Goal: Task Accomplishment & Management: Complete application form

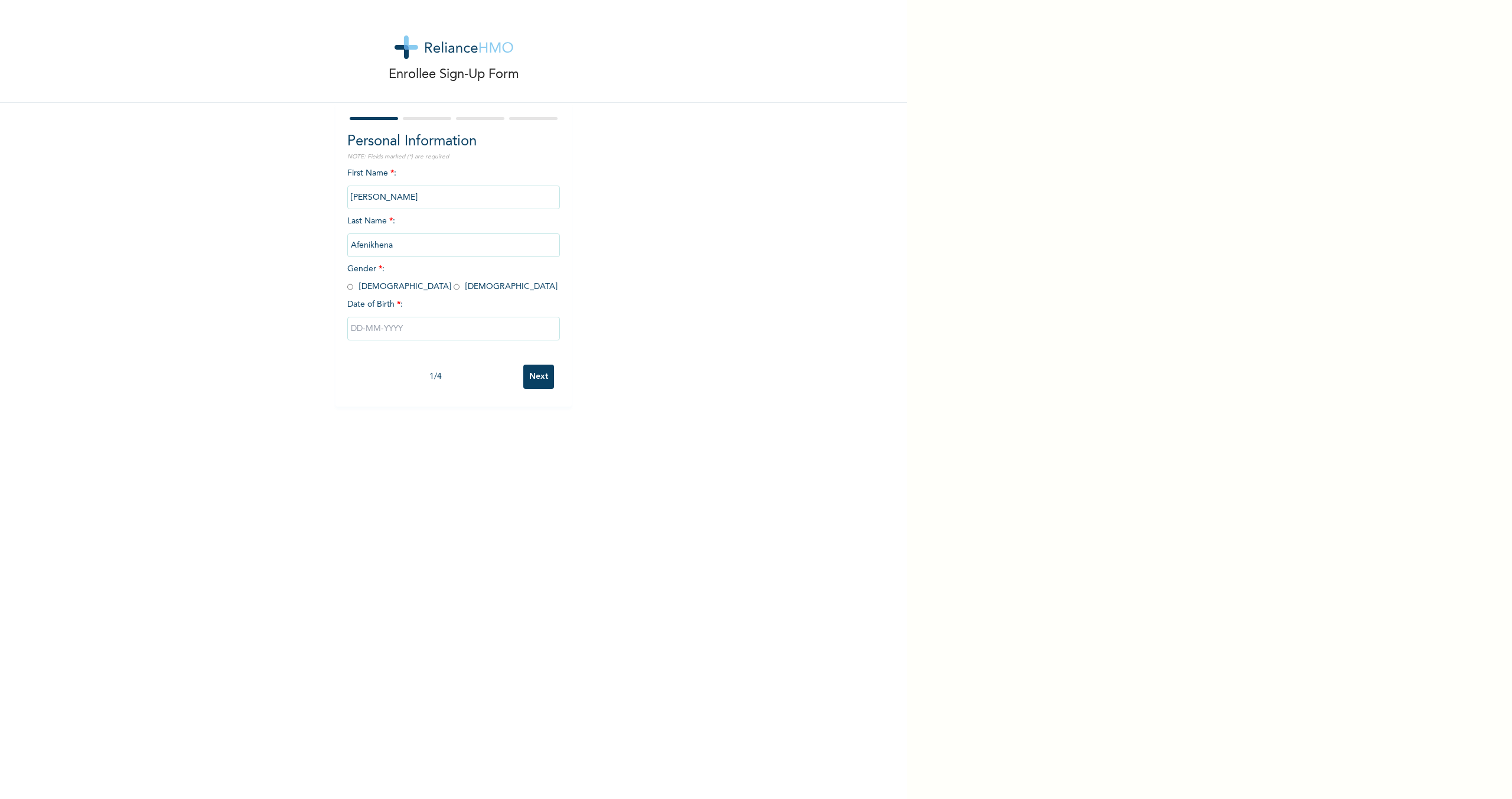
click at [341, 285] on div "Personal Information NOTE: Fields marked (*) are required First Name * : [PERSO…" at bounding box center [453, 255] width 236 height 304
click at [348, 286] on input "radio" at bounding box center [350, 287] width 6 height 12
radio input "true"
click at [370, 328] on input "text" at bounding box center [454, 328] width 213 height 23
click at [522, 458] on span "17" at bounding box center [525, 462] width 7 height 21
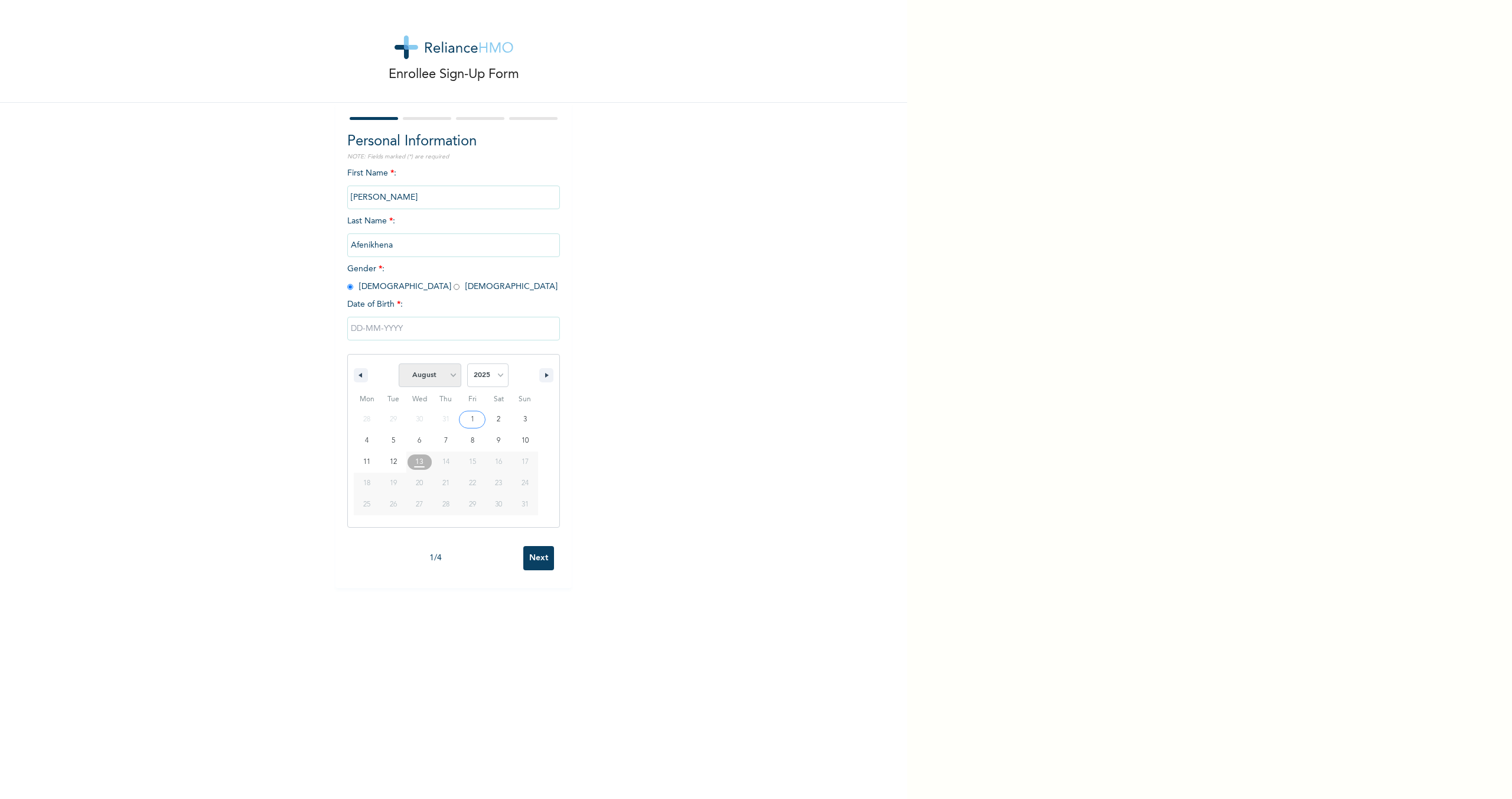
click at [433, 375] on select "January February March April May June July August September October November De…" at bounding box center [430, 374] width 63 height 23
select select "5"
click at [399, 363] on select "January February March April May June July August September October November De…" at bounding box center [430, 374] width 63 height 23
type input "[DATE]"
click at [396, 322] on input "[DATE]" at bounding box center [454, 328] width 213 height 23
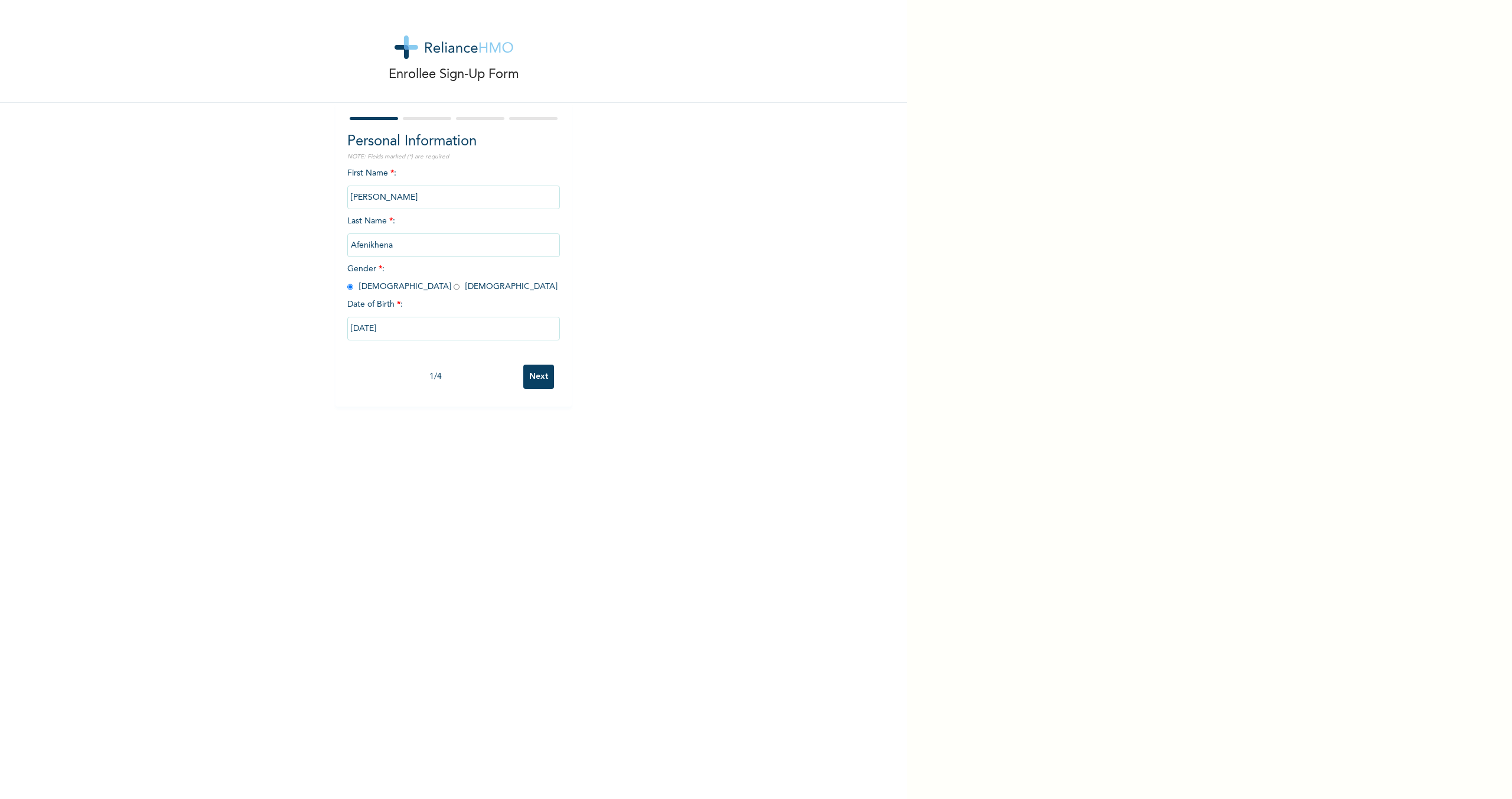
select select "5"
click at [489, 371] on select "2025 2024 2023 2022 2021 2020 2019 2018 2017 2016 2015 2014 2013 2012 2011 2010…" at bounding box center [488, 374] width 41 height 23
select select "1997"
click at [467, 363] on select "2025 2024 2023 2022 2021 2020 2019 2018 2017 2016 2015 2014 2013 2012 2011 2010…" at bounding box center [488, 374] width 41 height 23
click at [539, 582] on div "Enrollee Sign-Up Form Personal Information NOTE: Fields marked (*) are required…" at bounding box center [453, 400] width 907 height 799
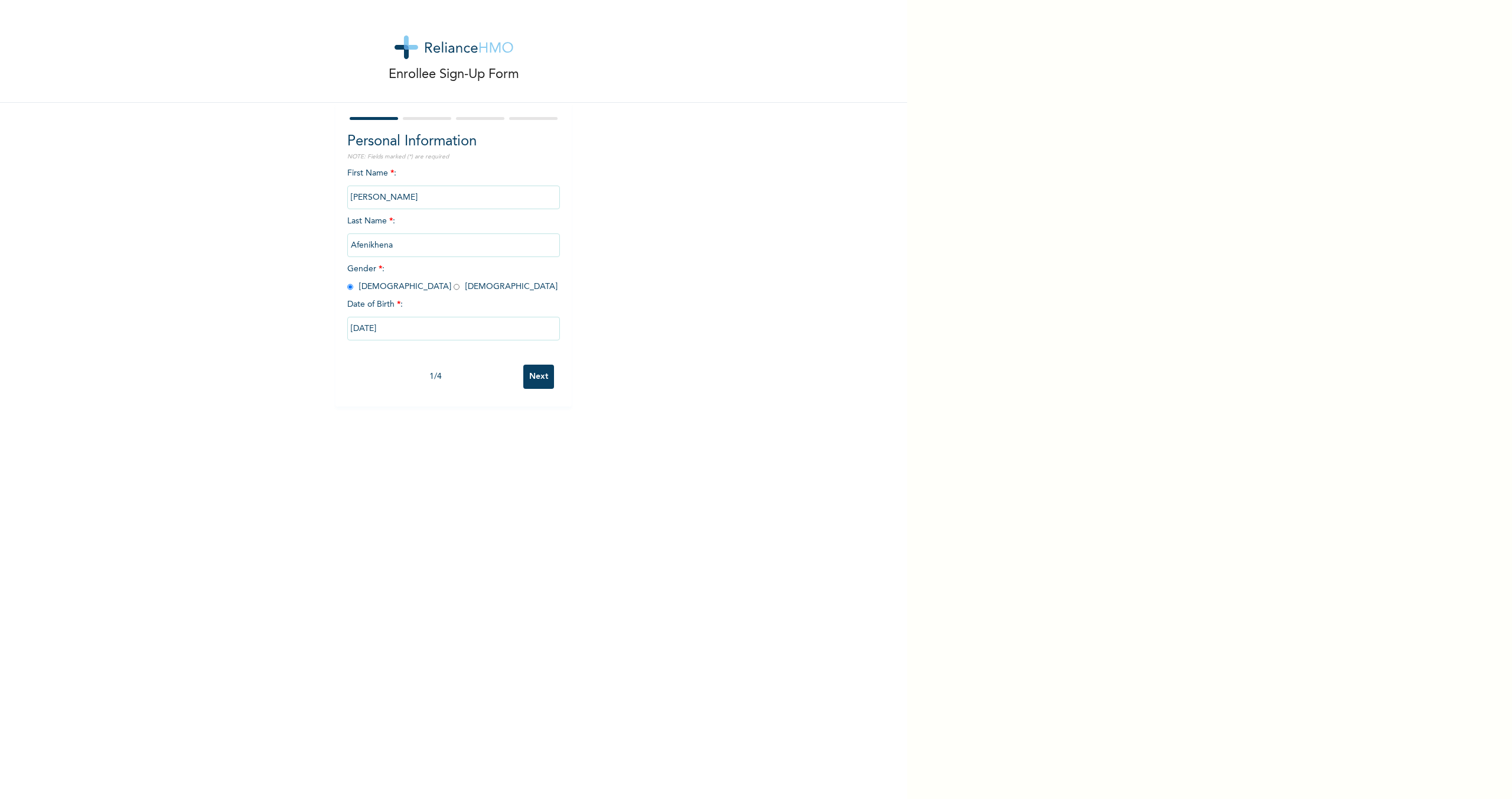
click at [533, 370] on input "Next" at bounding box center [539, 376] width 30 height 24
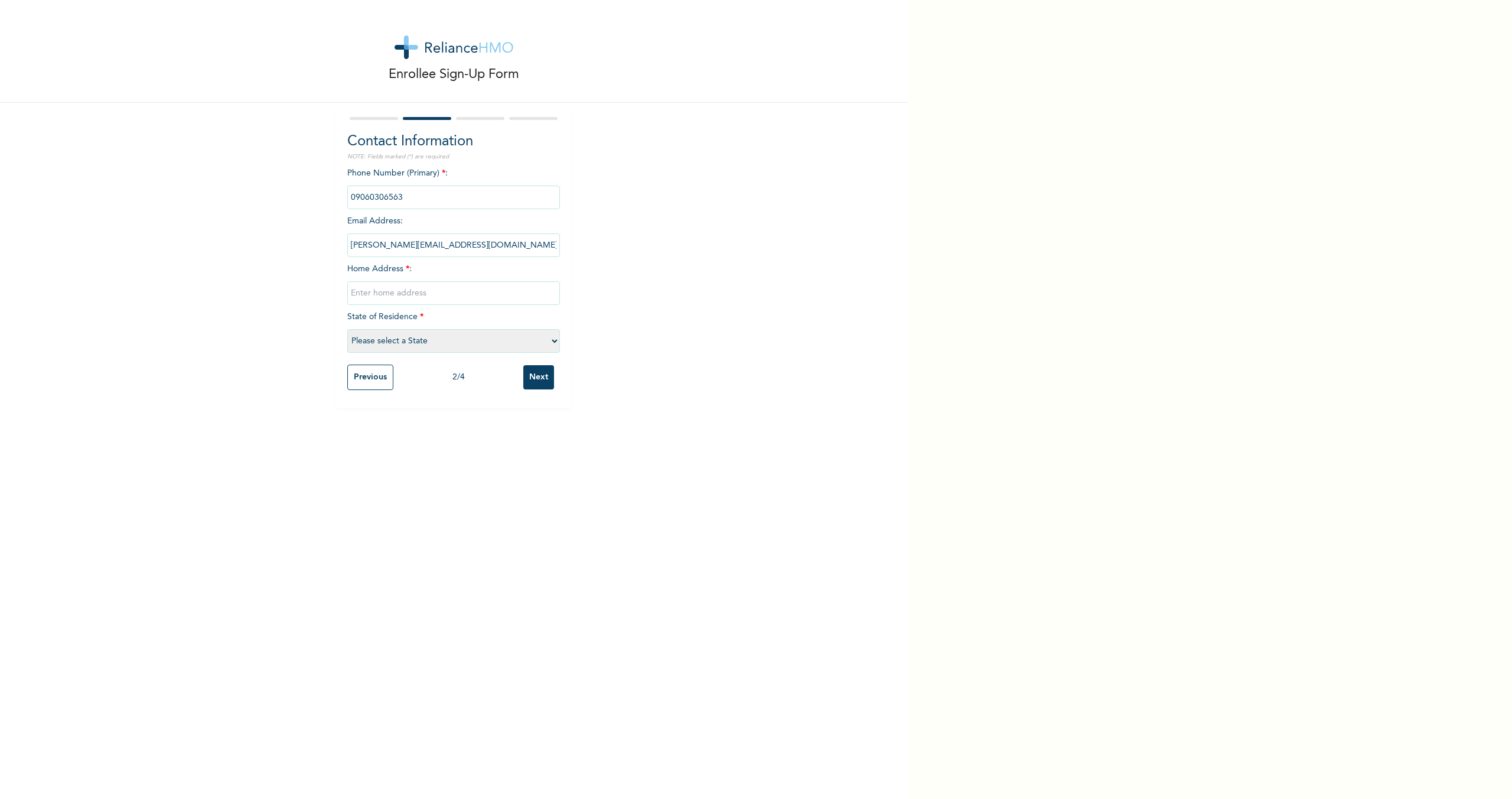
click at [381, 296] on input "text" at bounding box center [454, 293] width 213 height 23
click at [421, 290] on input "17 [PERSON_NAME] lagos state" at bounding box center [454, 293] width 213 height 23
type input "17 [PERSON_NAME] [PERSON_NAME] state"
click at [458, 333] on select "Please select a State [PERSON_NAME] (FCT) [PERSON_NAME] Ibom [GEOGRAPHIC_DATA] …" at bounding box center [454, 341] width 213 height 23
select select "25"
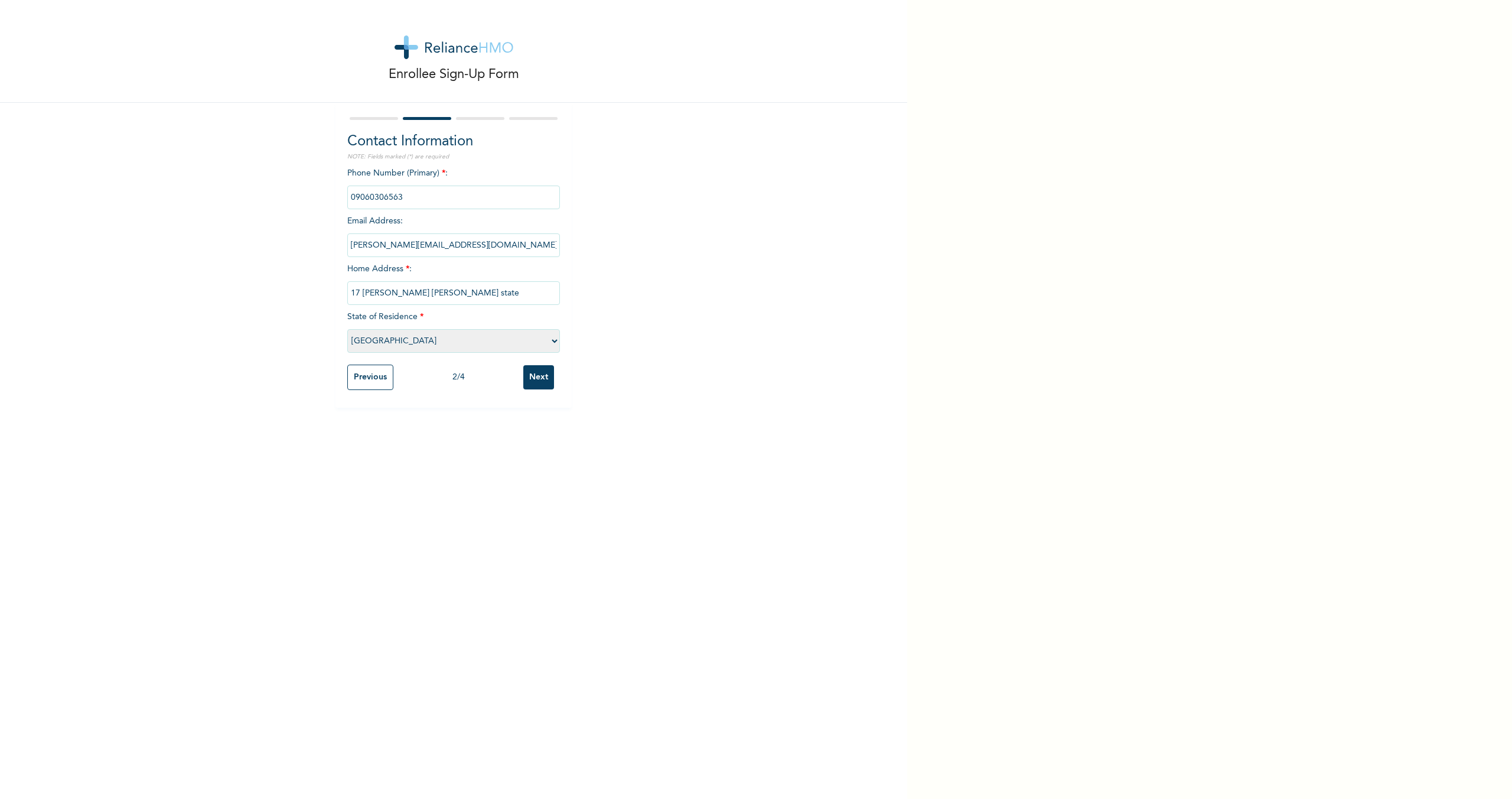
click at [348, 329] on select "Please select a State [PERSON_NAME] (FCT) [PERSON_NAME] Ibom [GEOGRAPHIC_DATA] …" at bounding box center [454, 341] width 213 height 23
click at [534, 382] on input "Next" at bounding box center [539, 376] width 30 height 24
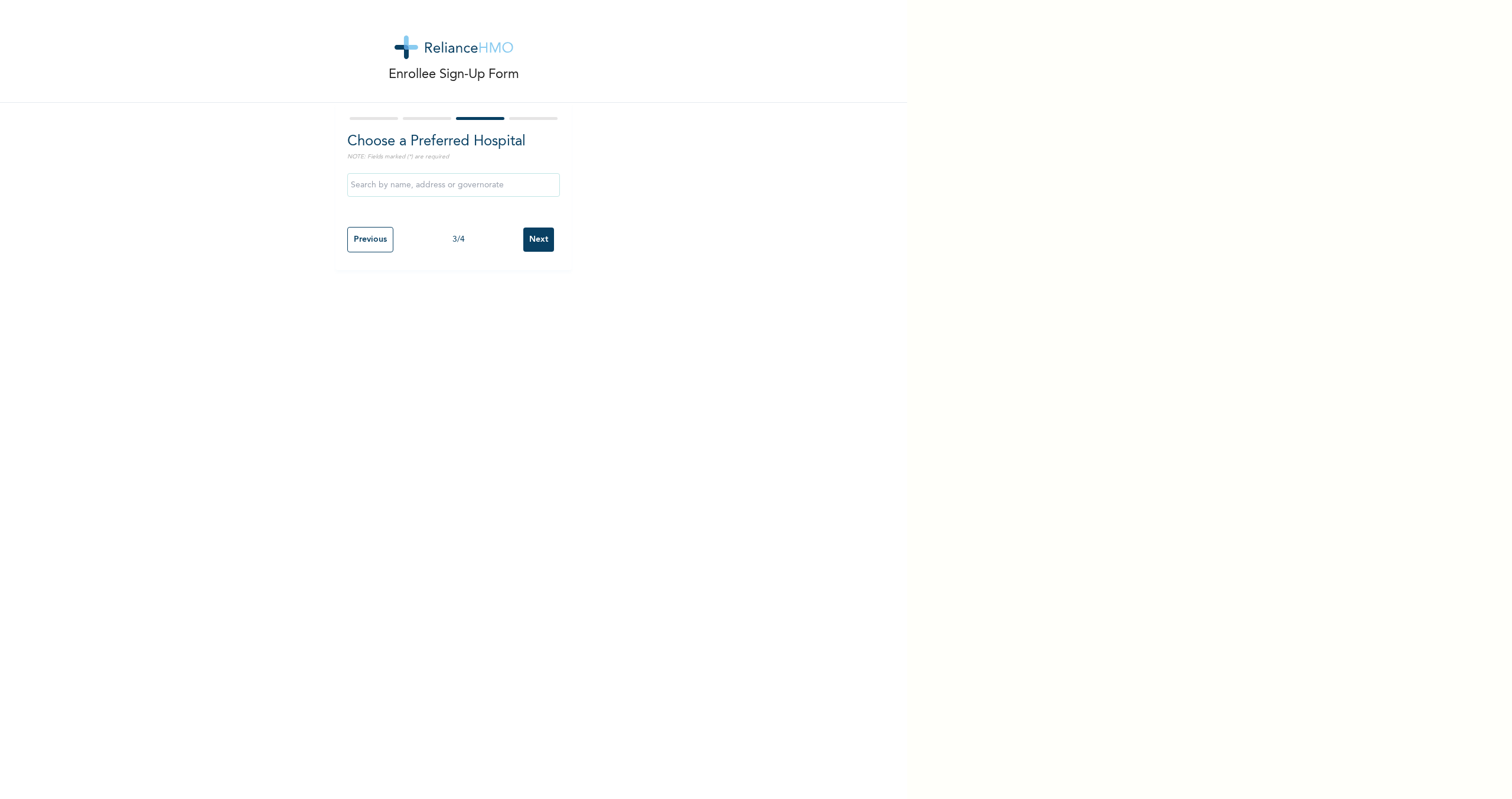
click at [412, 192] on input "text" at bounding box center [454, 185] width 213 height 23
type input "[GEOGRAPHIC_DATA]"
click at [539, 238] on input "Next" at bounding box center [539, 239] width 30 height 24
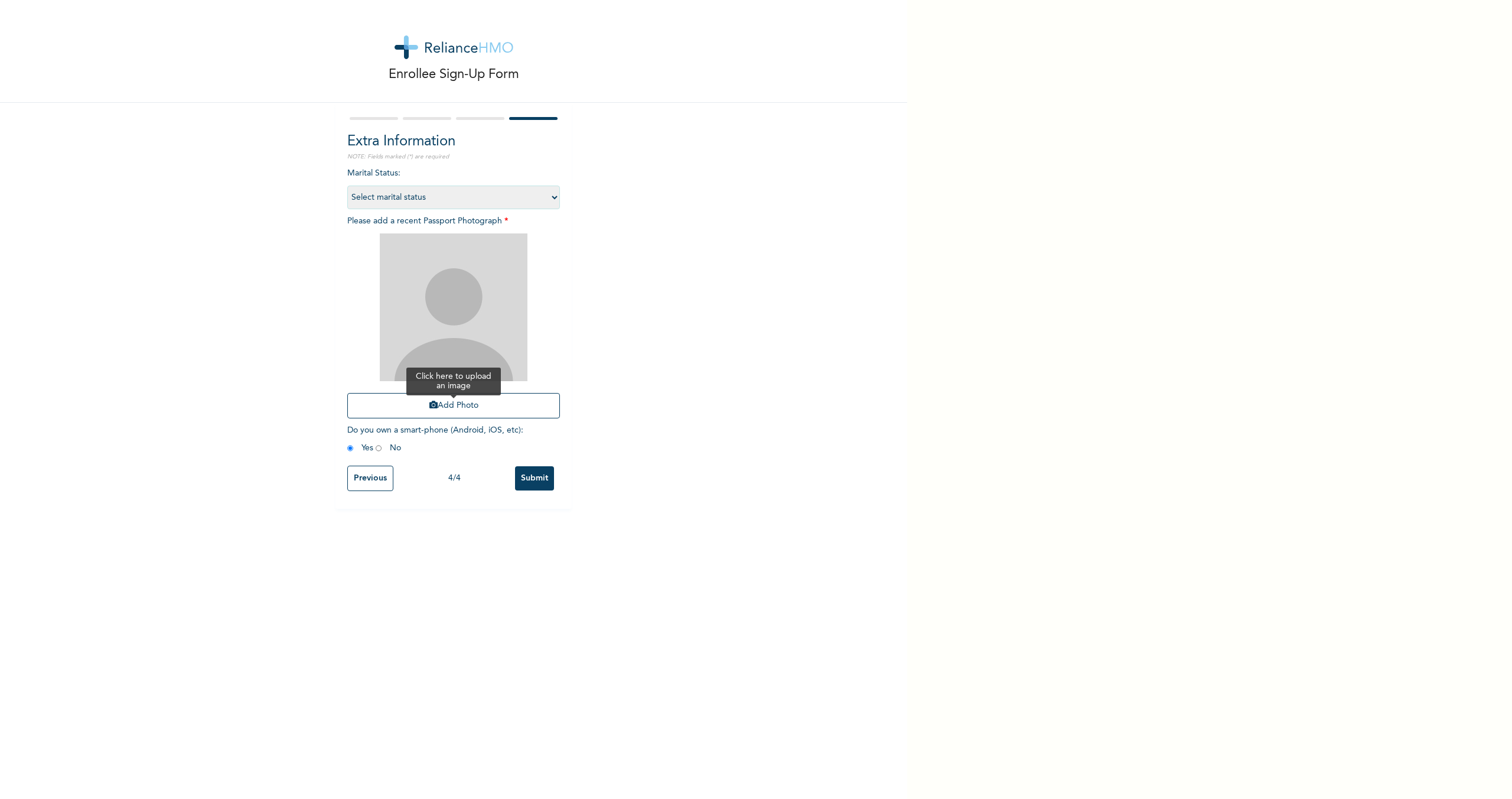
click at [466, 405] on button "Add Photo" at bounding box center [454, 406] width 213 height 25
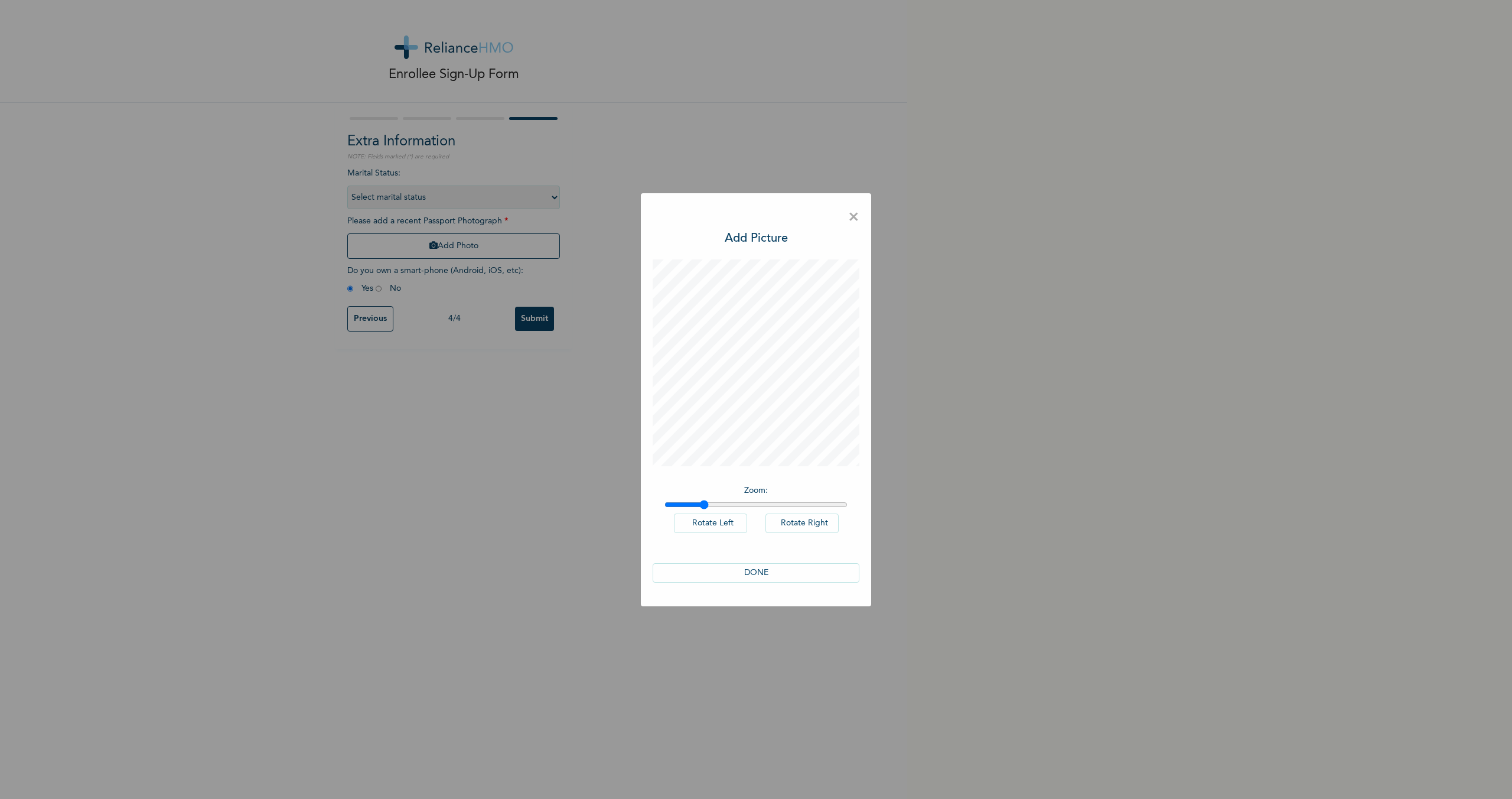
drag, startPoint x: 673, startPoint y: 500, endPoint x: 703, endPoint y: 504, distance: 30.3
click at [703, 504] on input "range" at bounding box center [756, 504] width 183 height 10
drag, startPoint x: 706, startPoint y: 504, endPoint x: 748, endPoint y: 485, distance: 46.1
type input "1.34"
click at [727, 505] on input "range" at bounding box center [756, 504] width 183 height 10
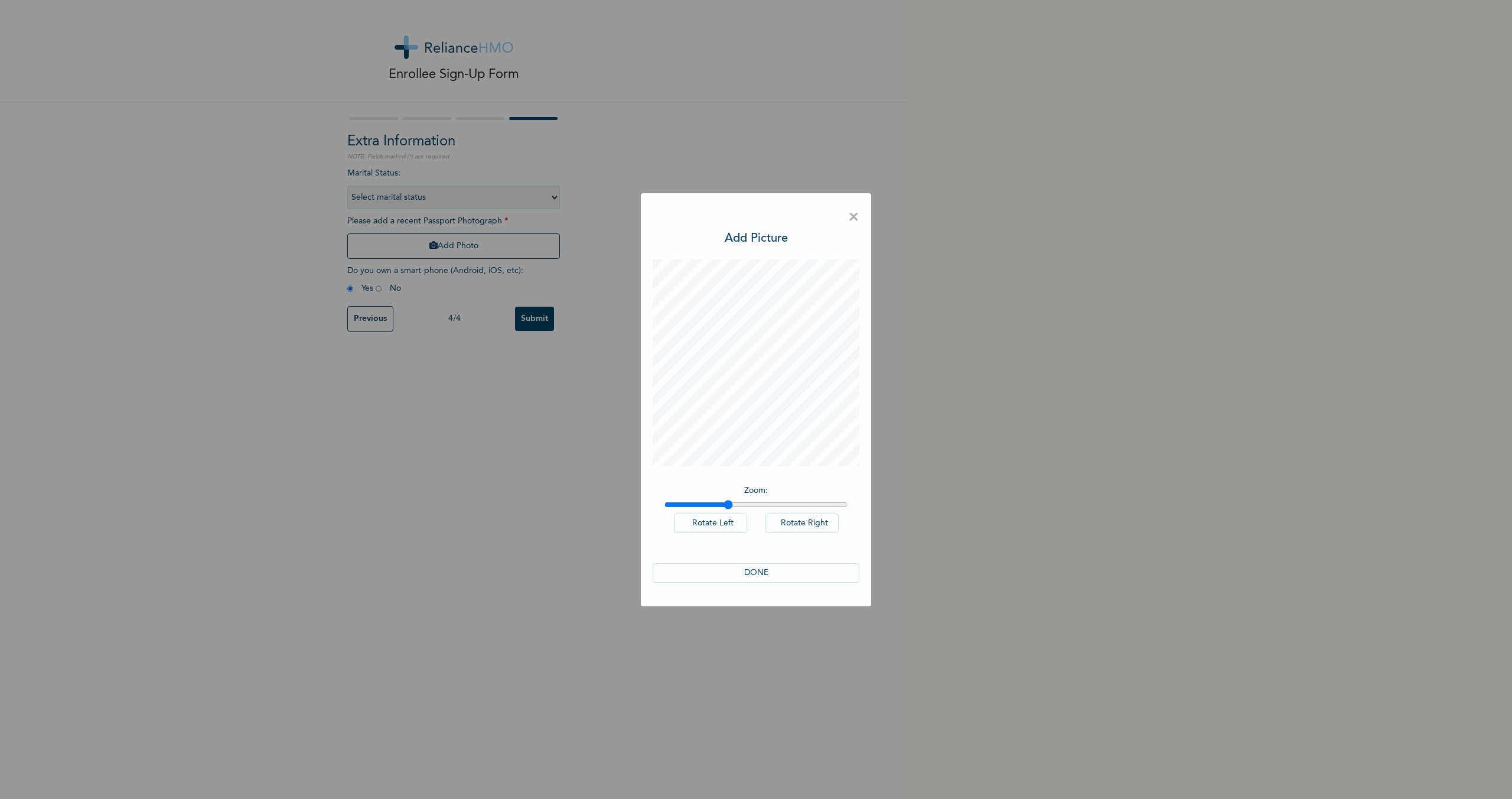
click at [768, 566] on button "DONE" at bounding box center [755, 573] width 206 height 20
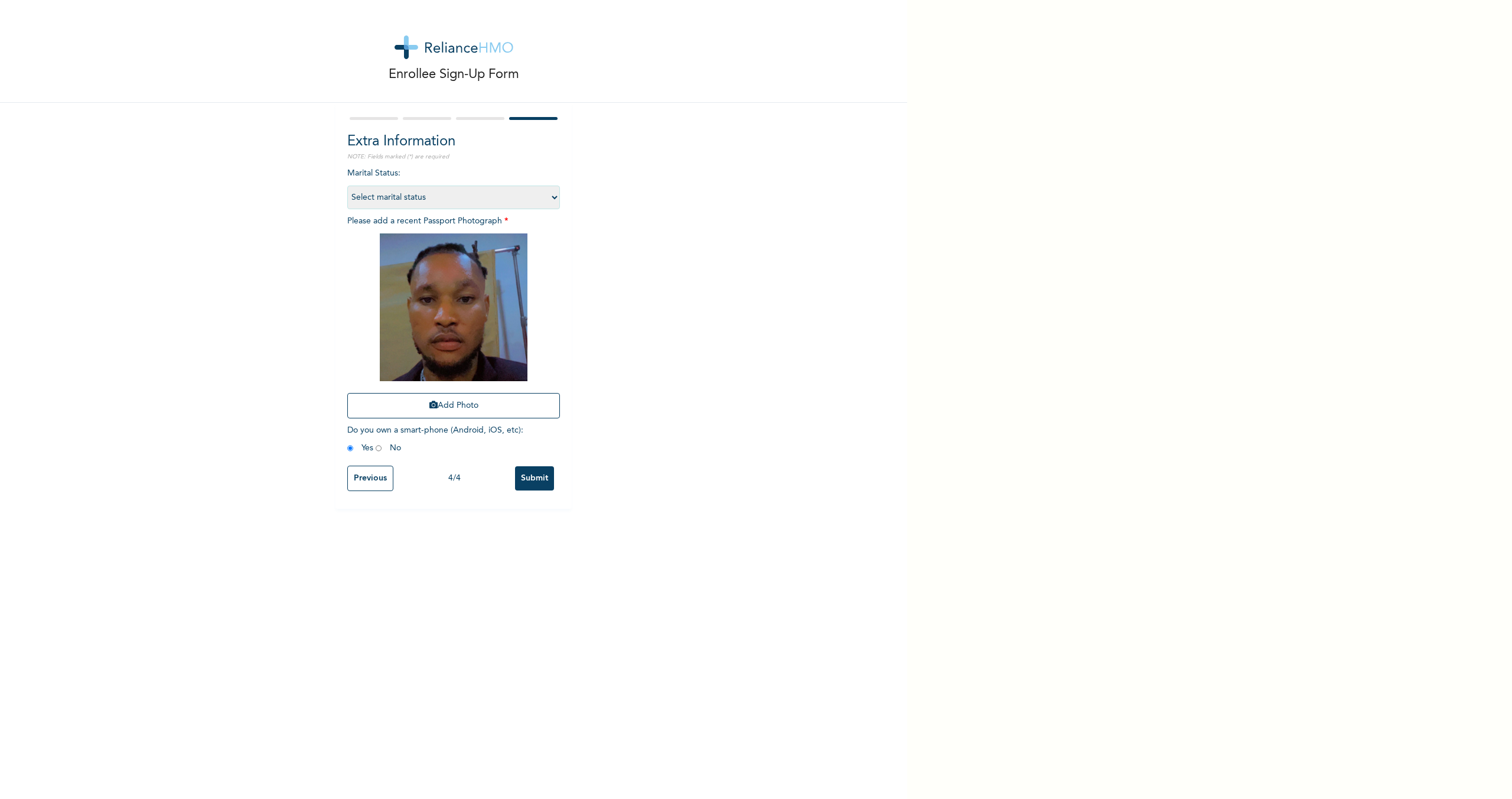
click at [525, 480] on input "Submit" at bounding box center [534, 477] width 39 height 24
